Goal: Task Accomplishment & Management: Manage account settings

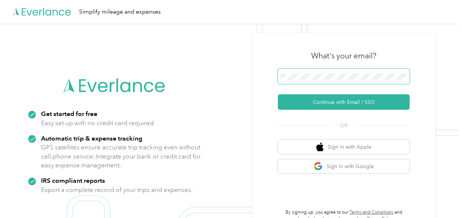
click at [313, 80] on span at bounding box center [344, 75] width 132 height 15
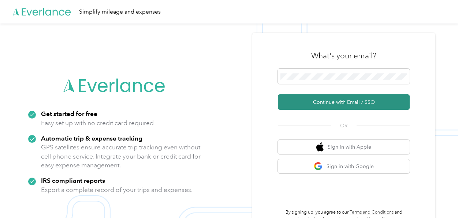
click at [315, 97] on button "Continue with Email / SSO" at bounding box center [344, 101] width 132 height 15
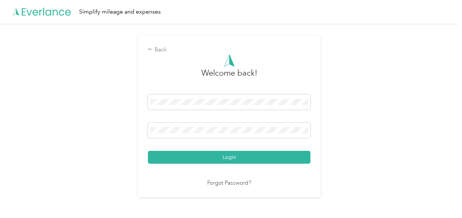
click at [243, 122] on div "Login" at bounding box center [229, 128] width 163 height 69
click at [241, 126] on span at bounding box center [229, 129] width 163 height 15
click at [256, 149] on div "Login" at bounding box center [229, 128] width 163 height 69
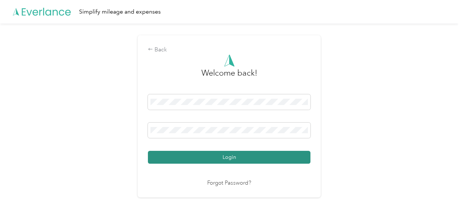
click at [254, 153] on button "Login" at bounding box center [229, 157] width 163 height 13
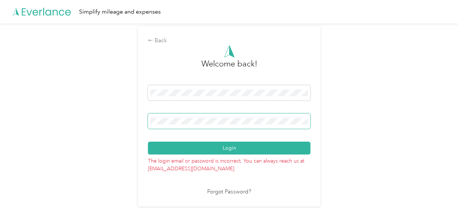
click at [209, 116] on span at bounding box center [229, 120] width 163 height 15
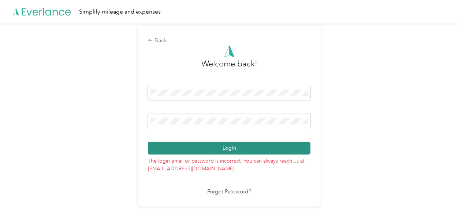
click at [225, 149] on button "Login" at bounding box center [229, 147] width 163 height 13
click at [227, 144] on button "Login" at bounding box center [229, 147] width 163 height 13
click at [228, 144] on button "Login" at bounding box center [229, 147] width 163 height 13
